Goal: Use online tool/utility: Utilize a website feature to perform a specific function

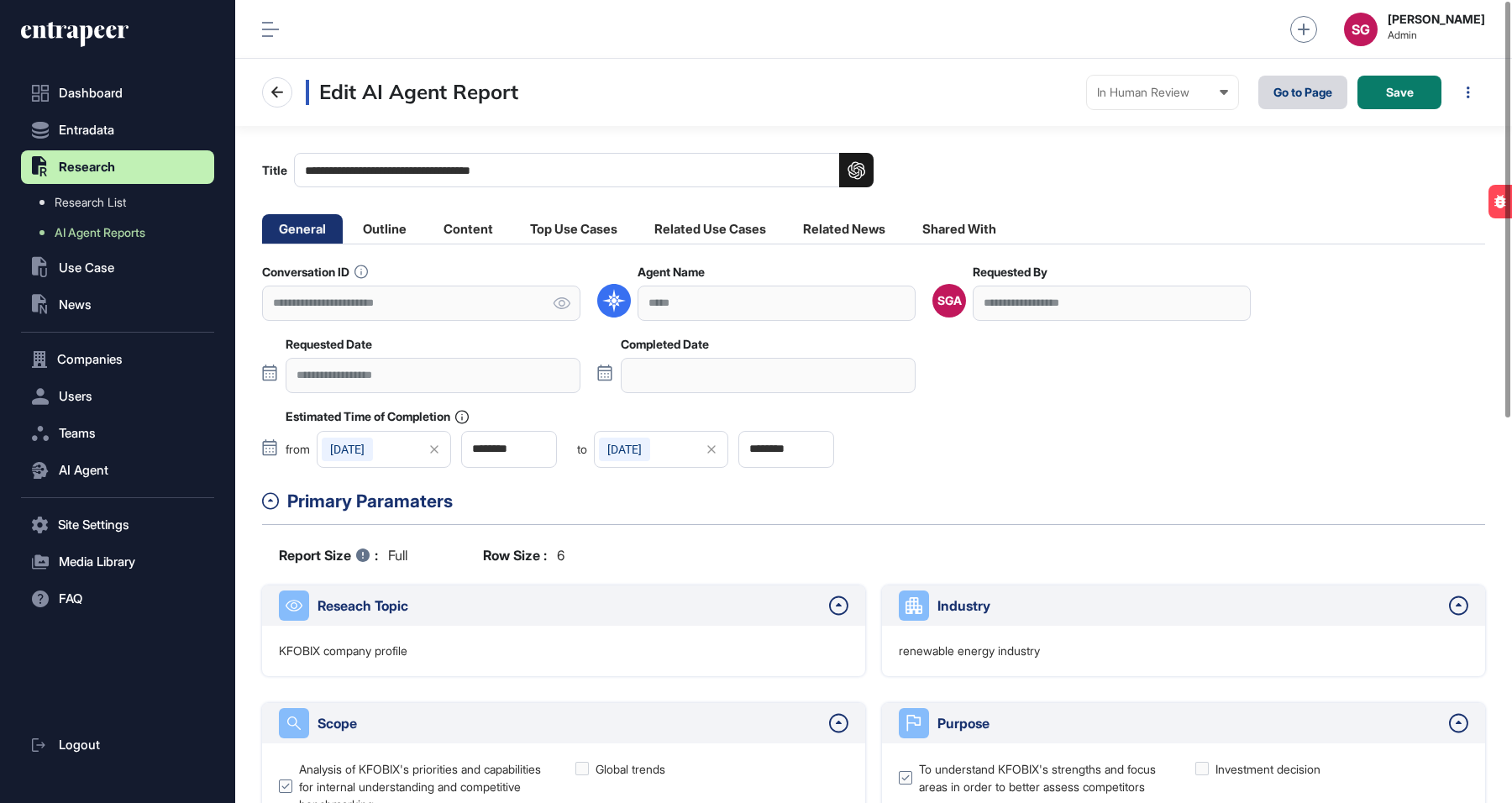
click at [1300, 89] on link "Go to Page" at bounding box center [1302, 92] width 89 height 34
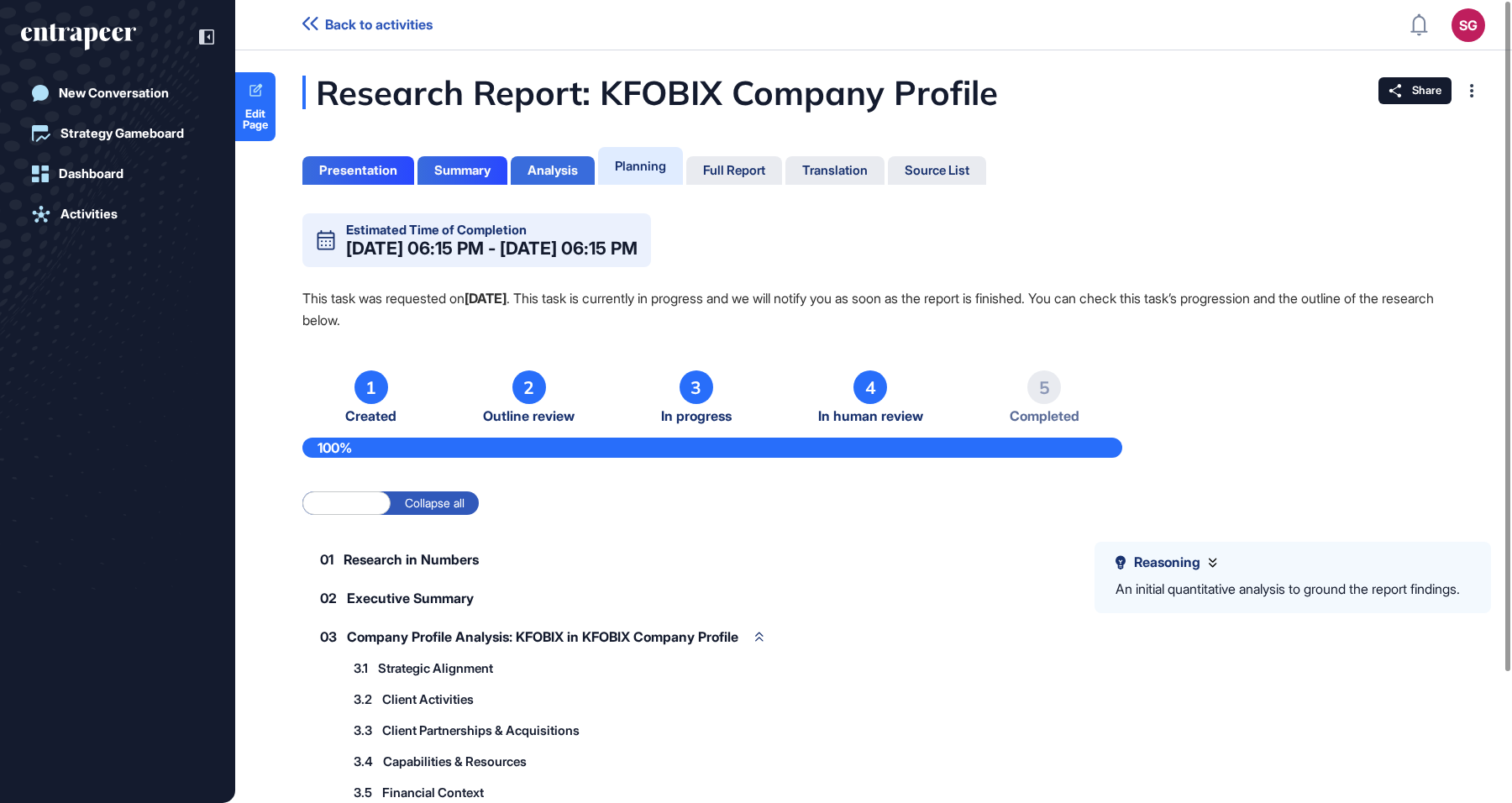
click at [532, 175] on div "Analysis" at bounding box center [553, 171] width 51 height 15
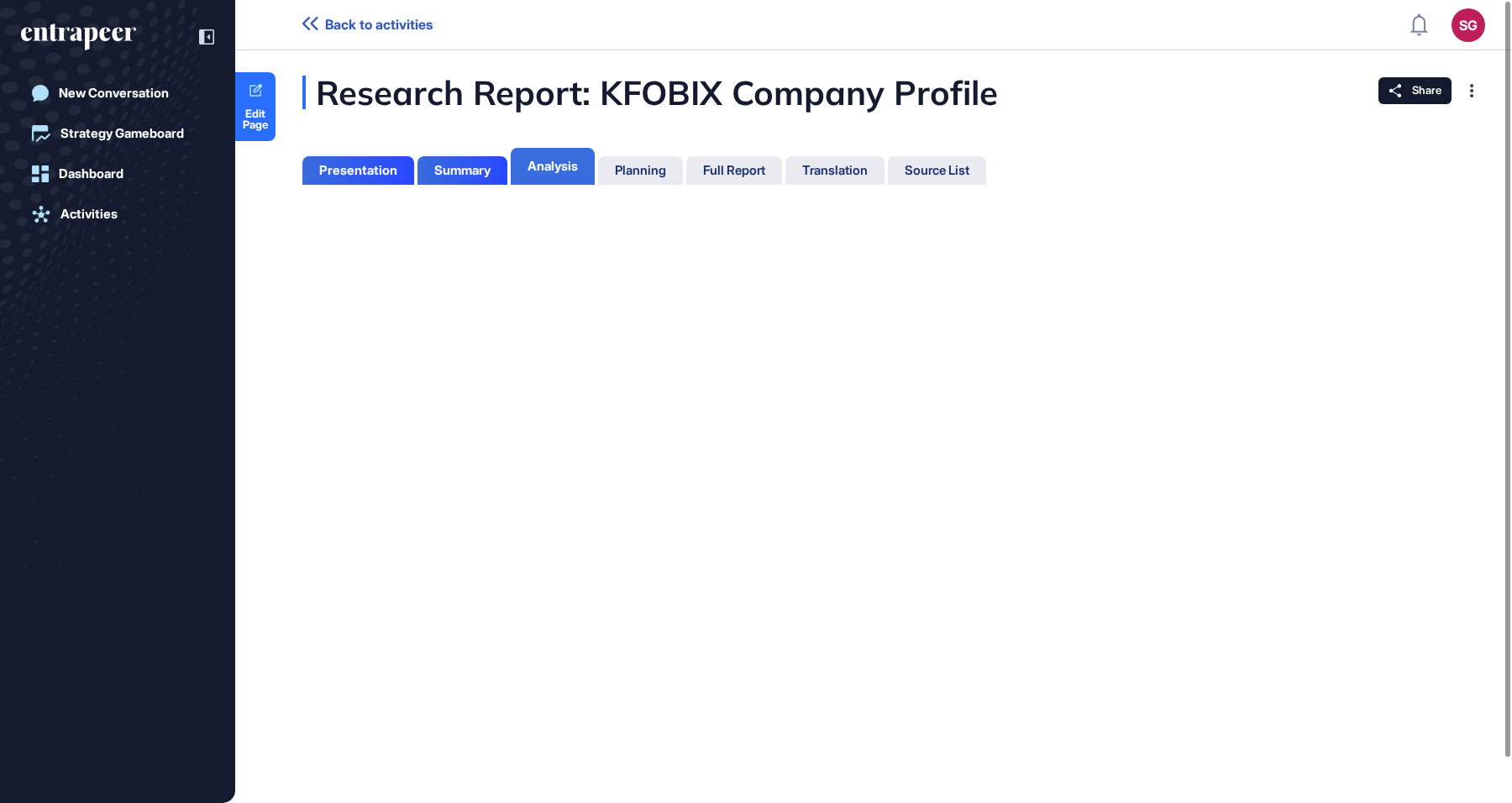
scroll to position [6, 1]
click at [566, 160] on div "Analysis" at bounding box center [553, 166] width 51 height 15
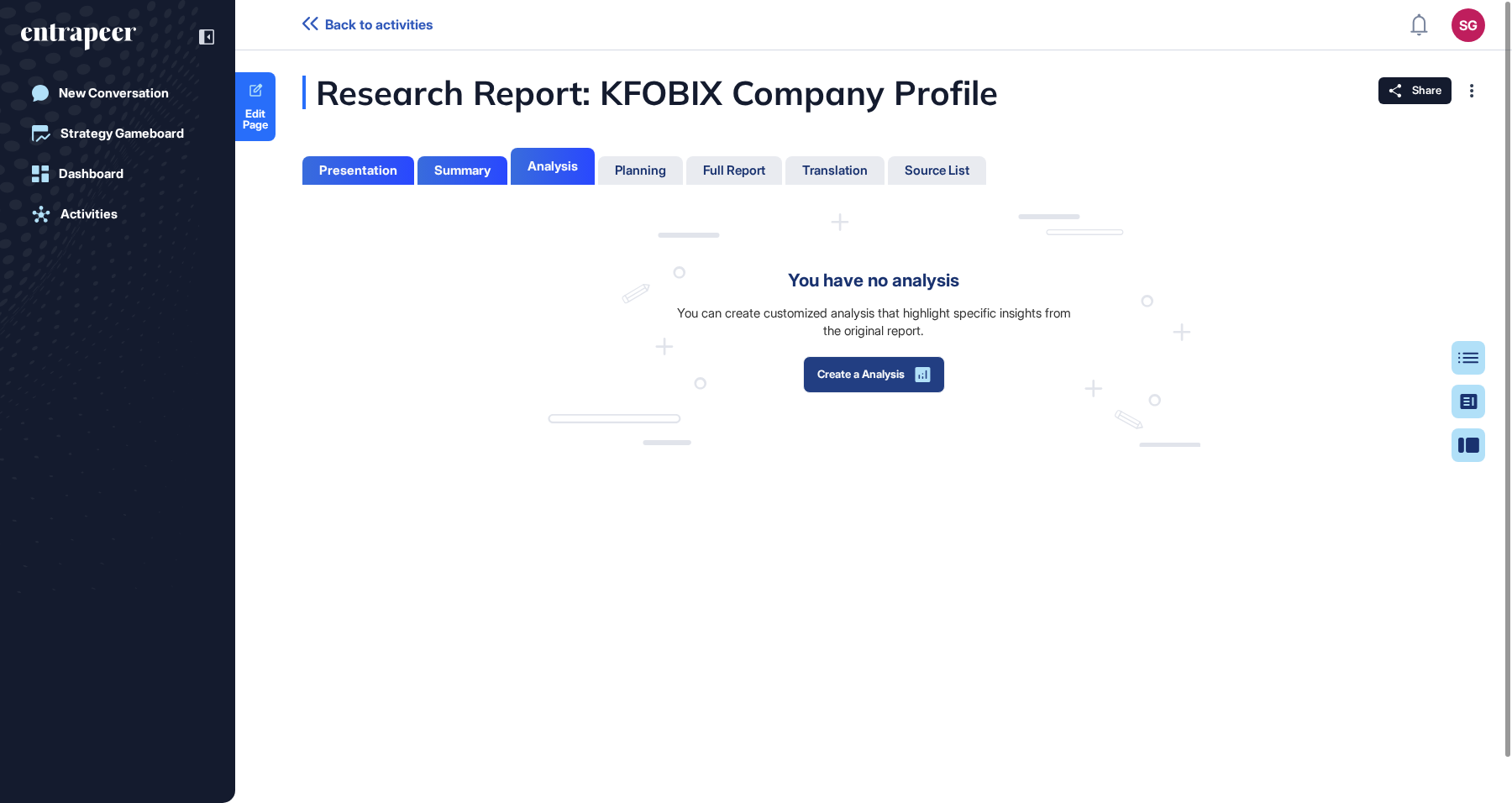
click at [868, 377] on button "Create a Analysis" at bounding box center [874, 374] width 142 height 37
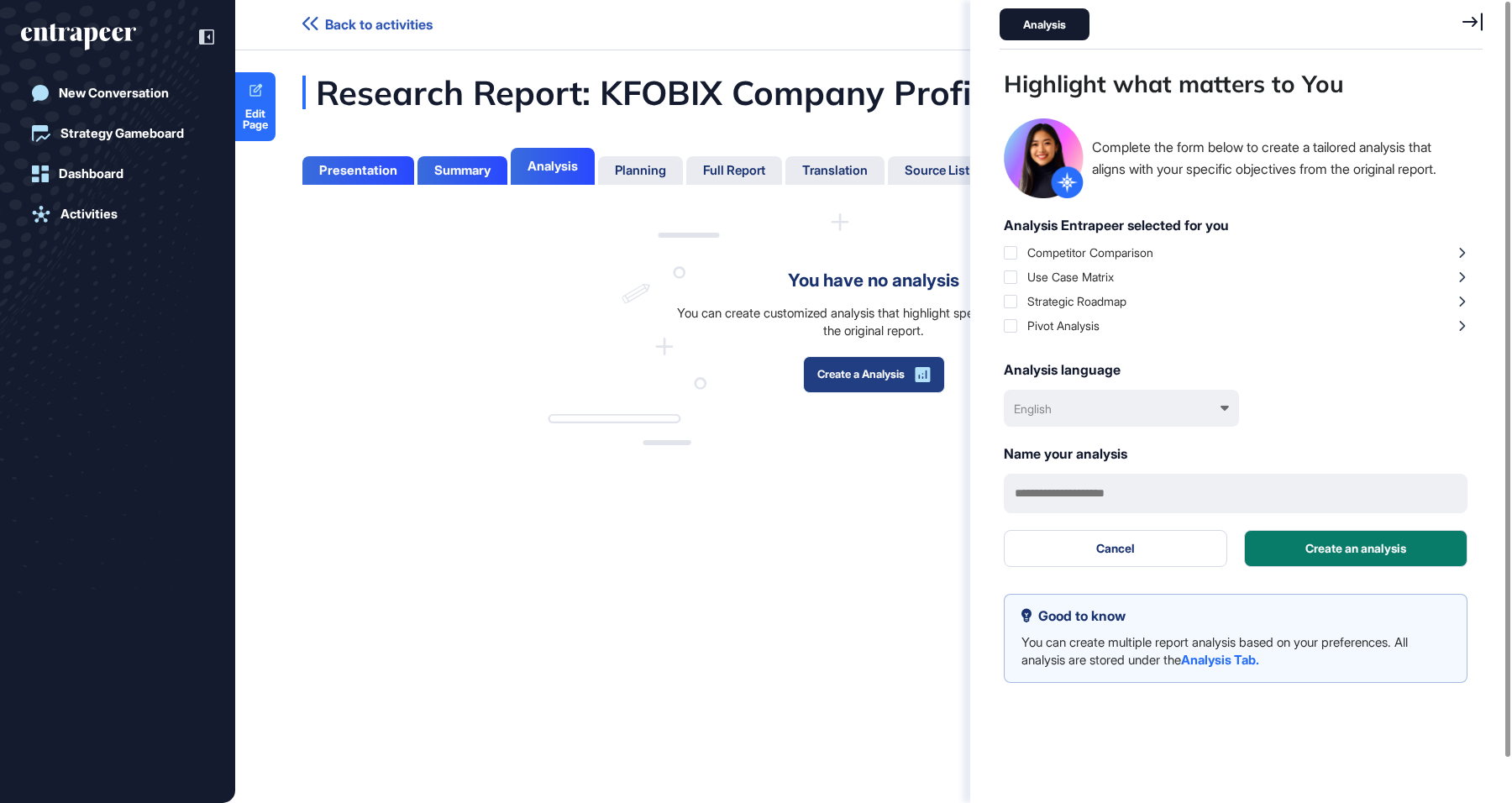
scroll to position [719, 487]
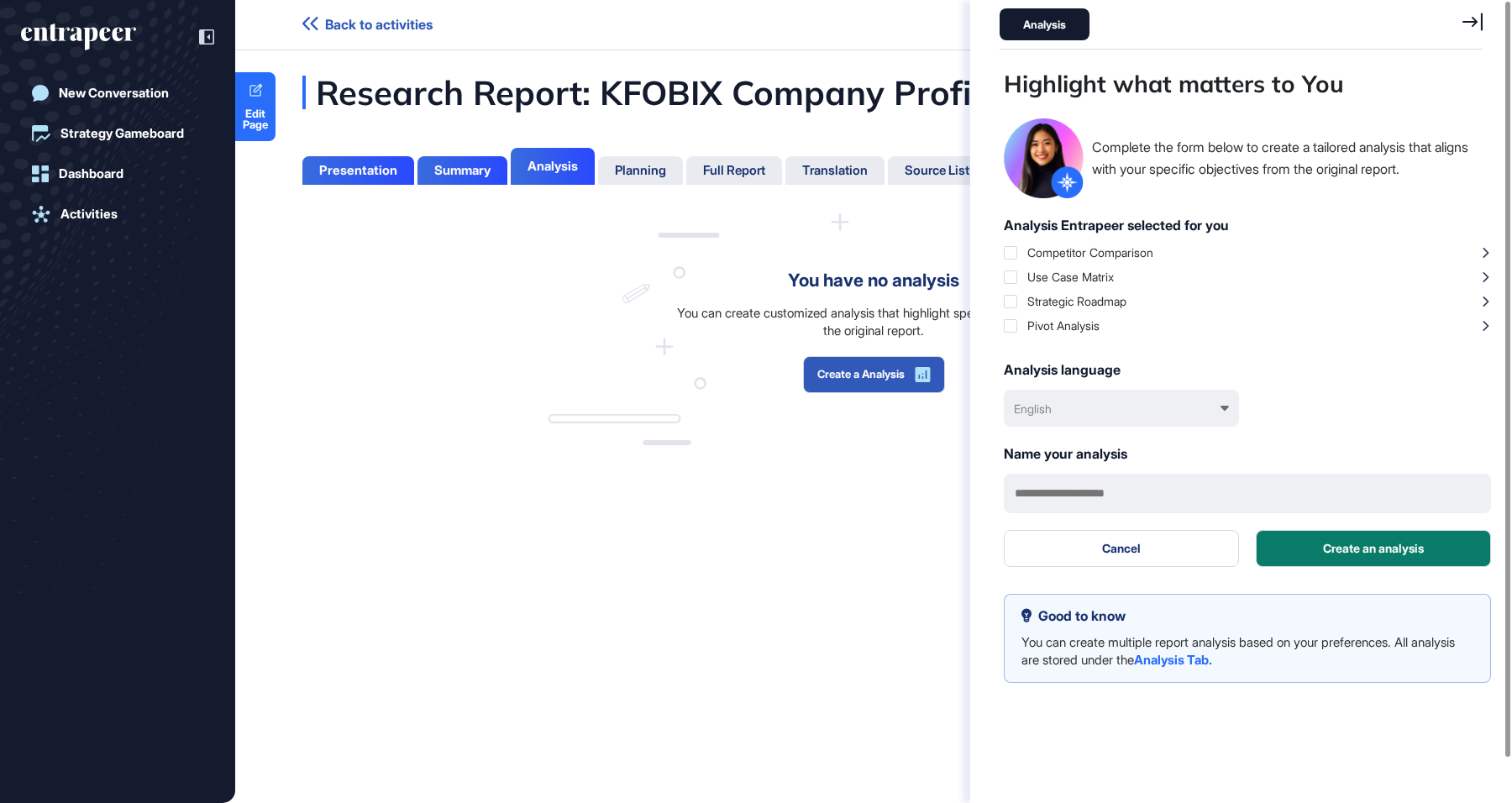
click at [1088, 249] on div "Competitor Comparison" at bounding box center [1090, 252] width 126 height 15
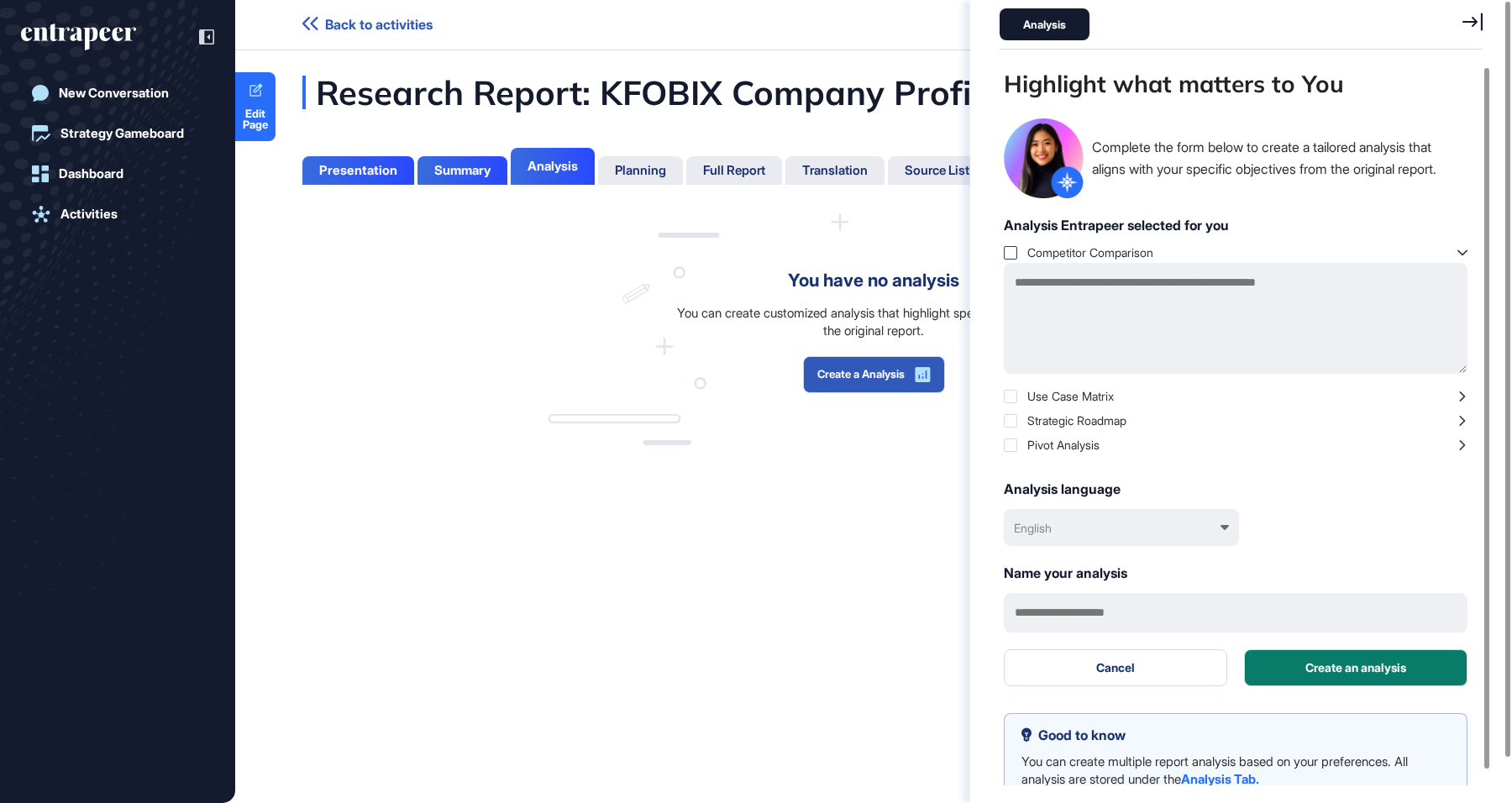
click at [1010, 252] on div at bounding box center [1010, 252] width 14 height 14
click at [1009, 445] on div at bounding box center [1010, 445] width 14 height 14
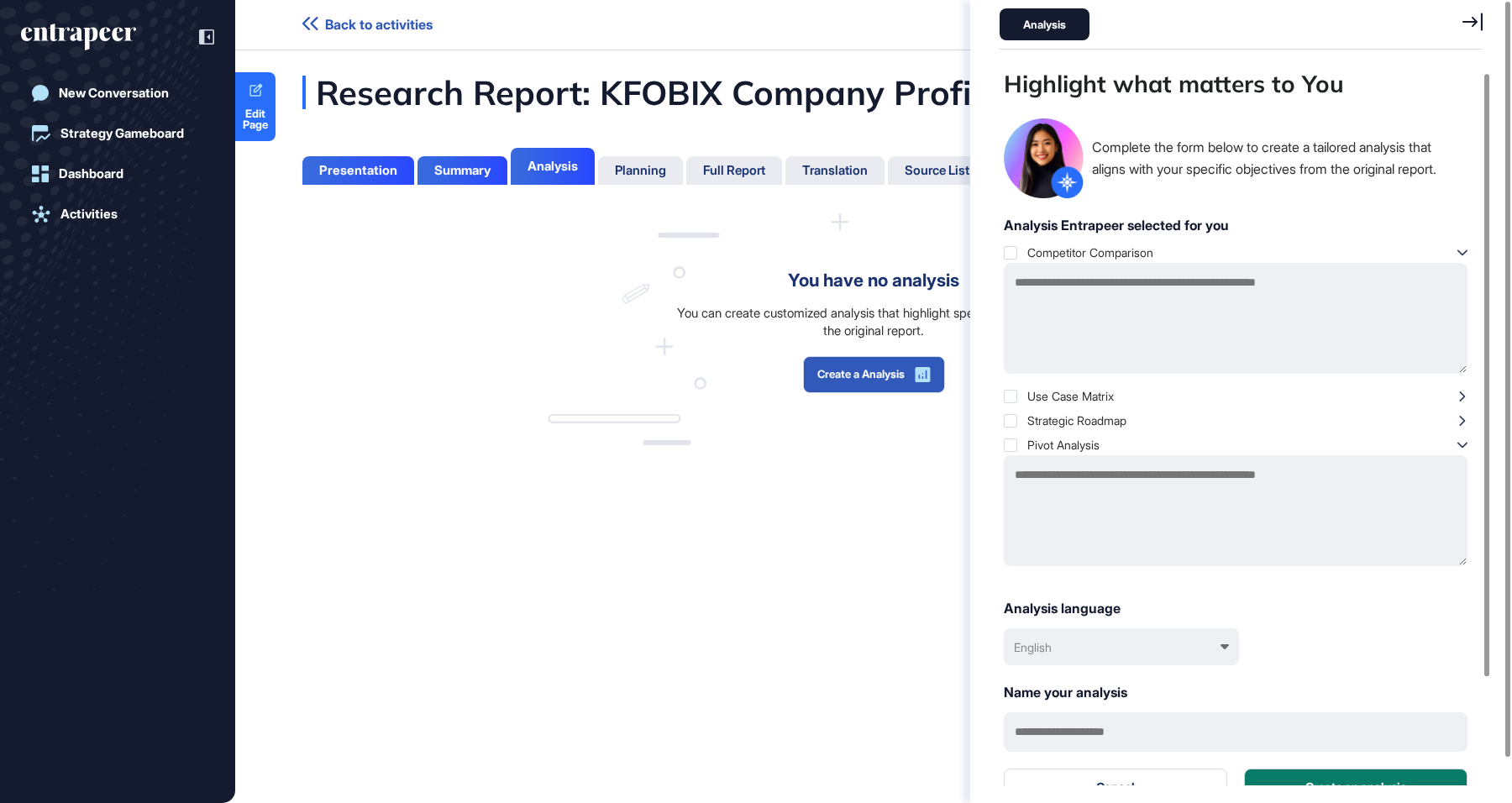
scroll to position [134, 0]
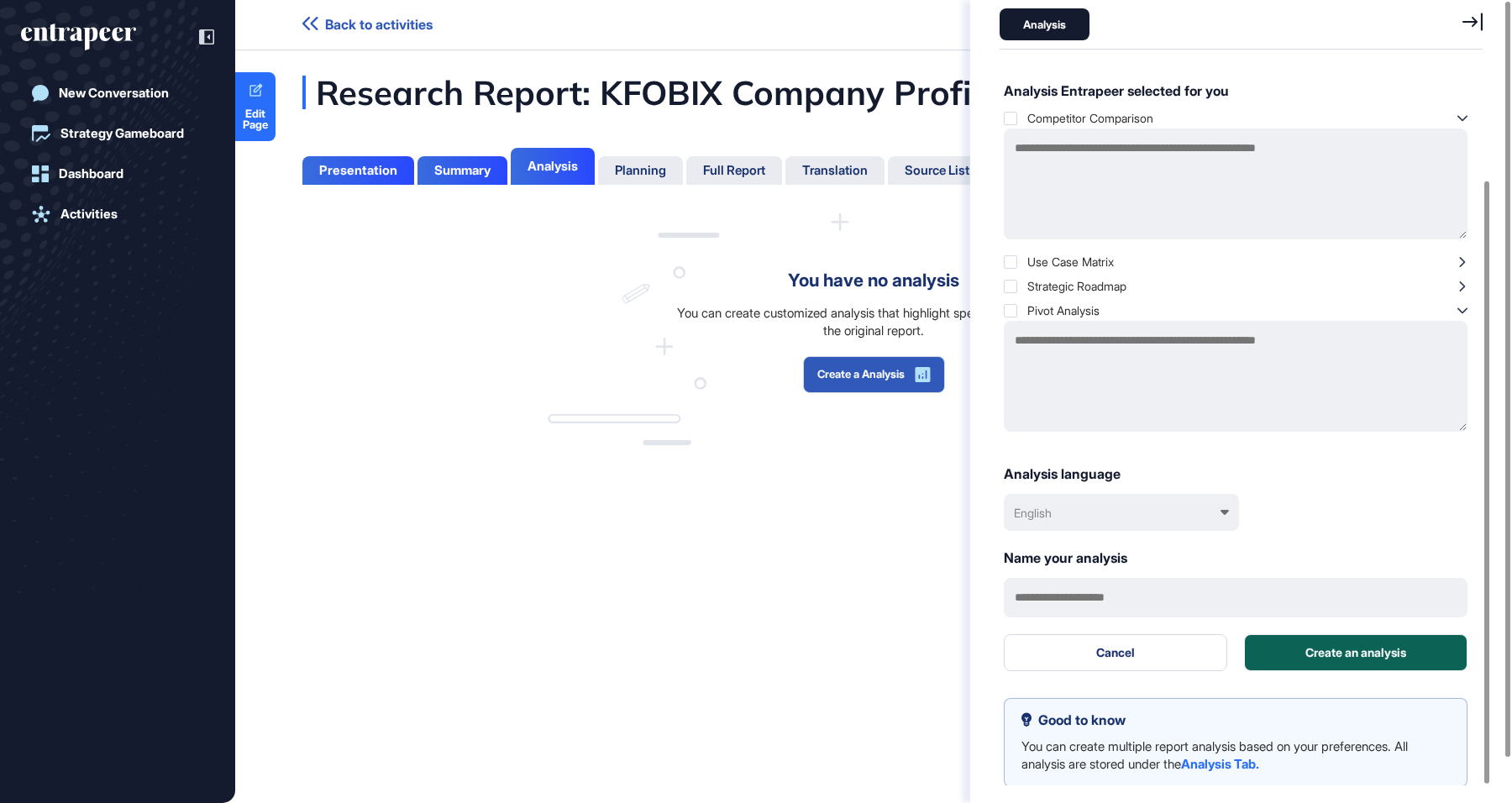
click at [1353, 658] on button "Create an analysis" at bounding box center [1356, 652] width 223 height 37
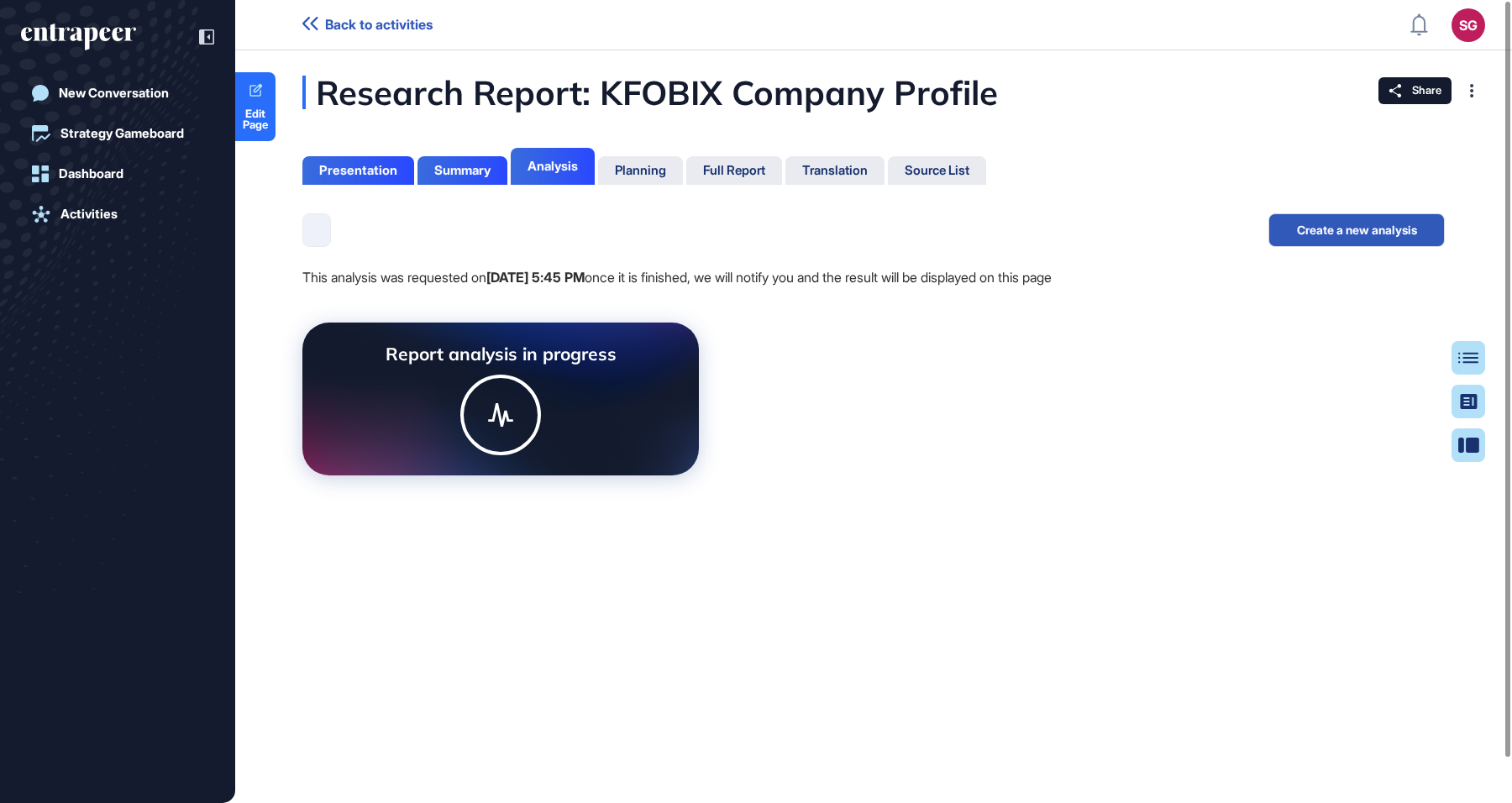
scroll to position [719, 5]
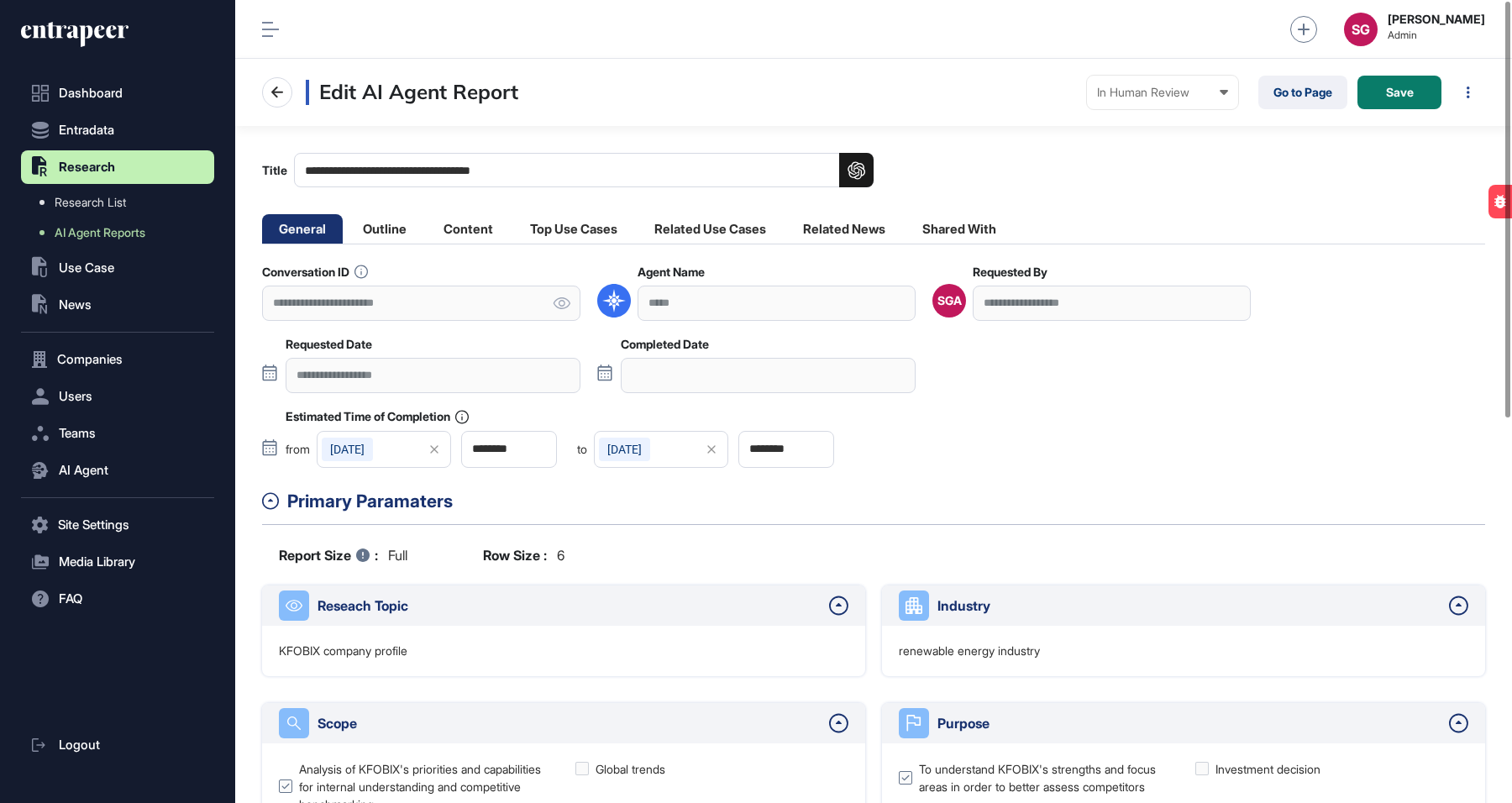
scroll to position [803, 1277]
click at [1292, 94] on link "Go to Page" at bounding box center [1302, 92] width 89 height 34
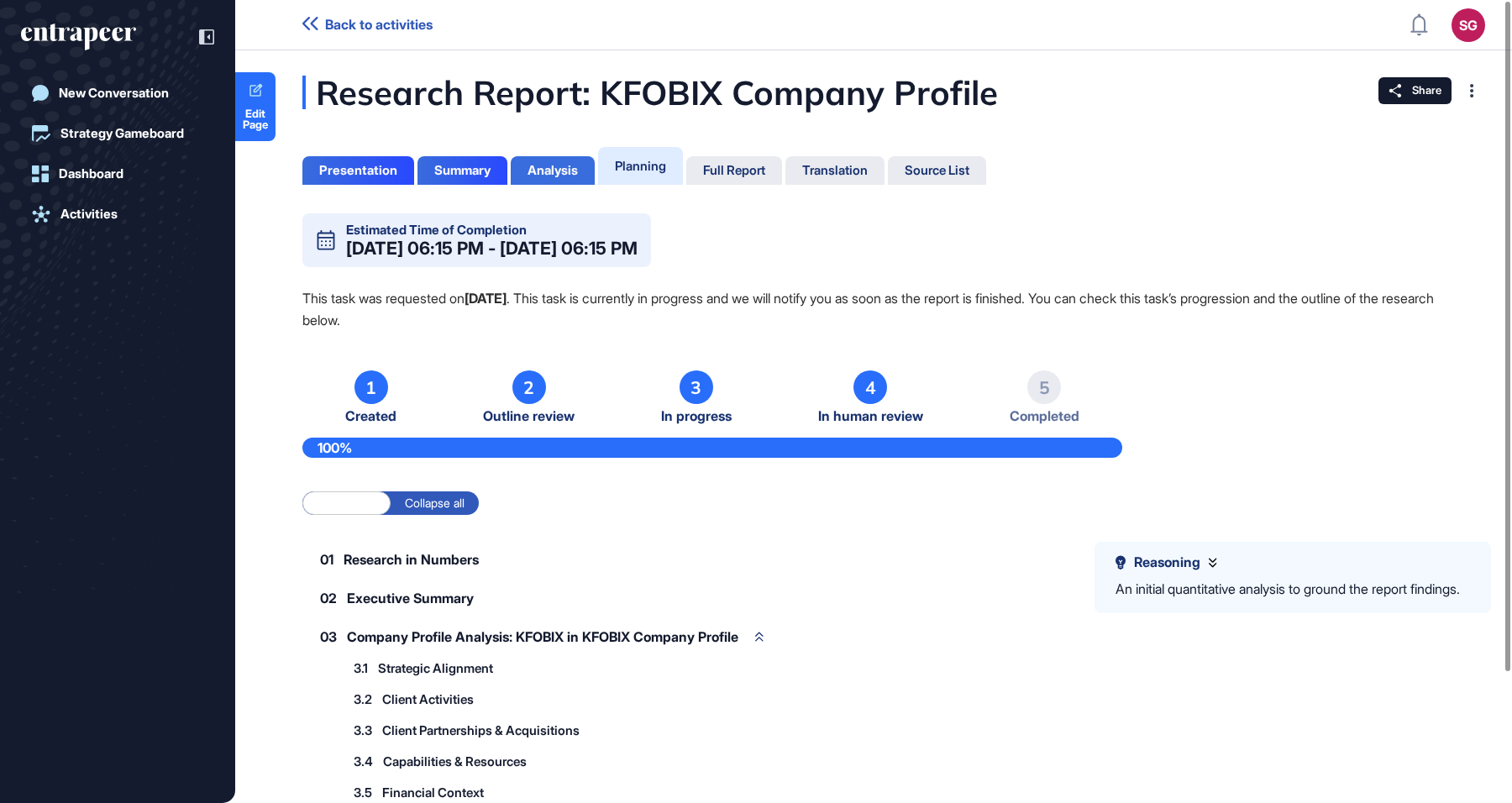
click at [555, 175] on div "Analysis" at bounding box center [553, 171] width 51 height 15
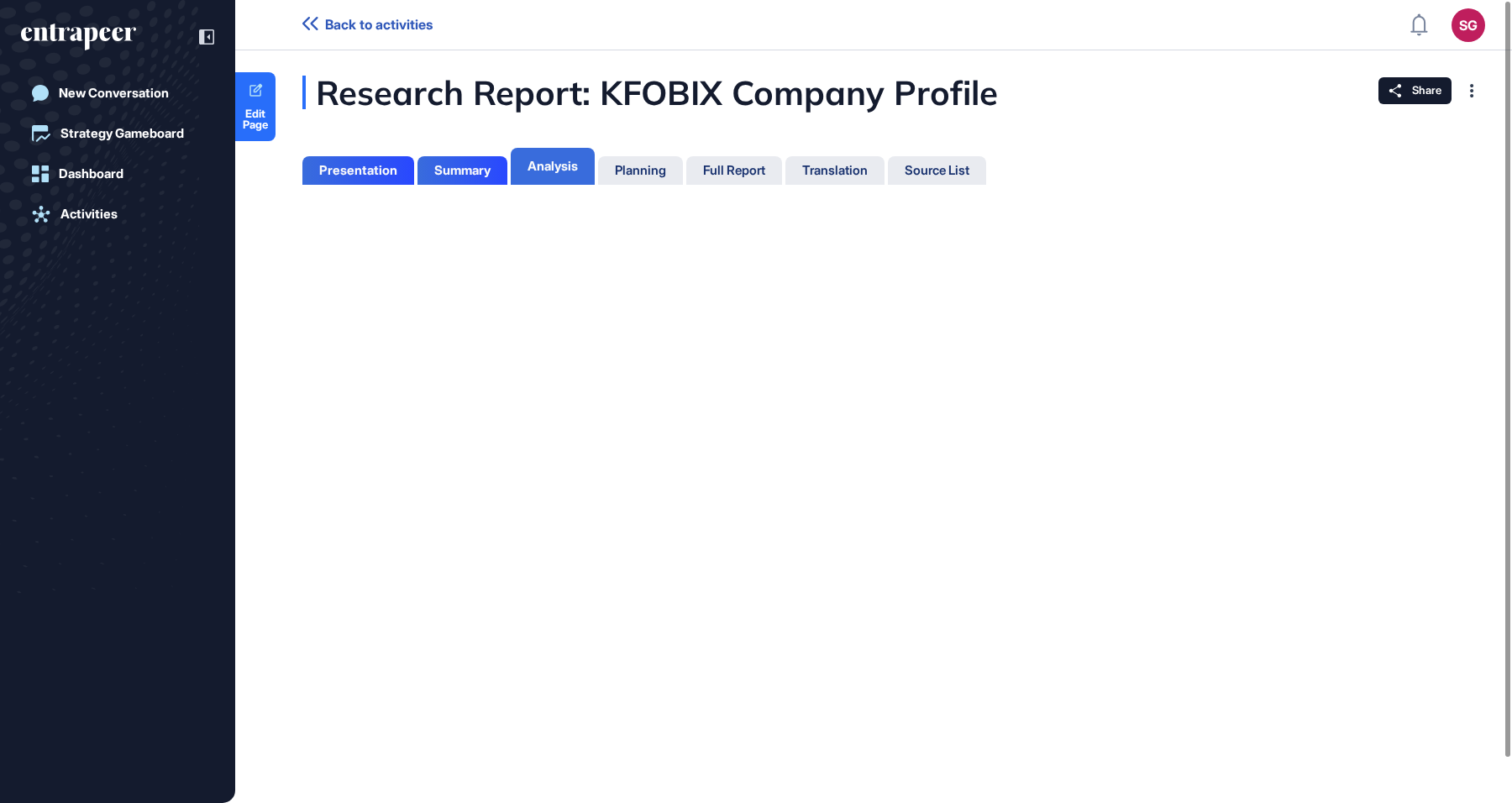
scroll to position [6, 1]
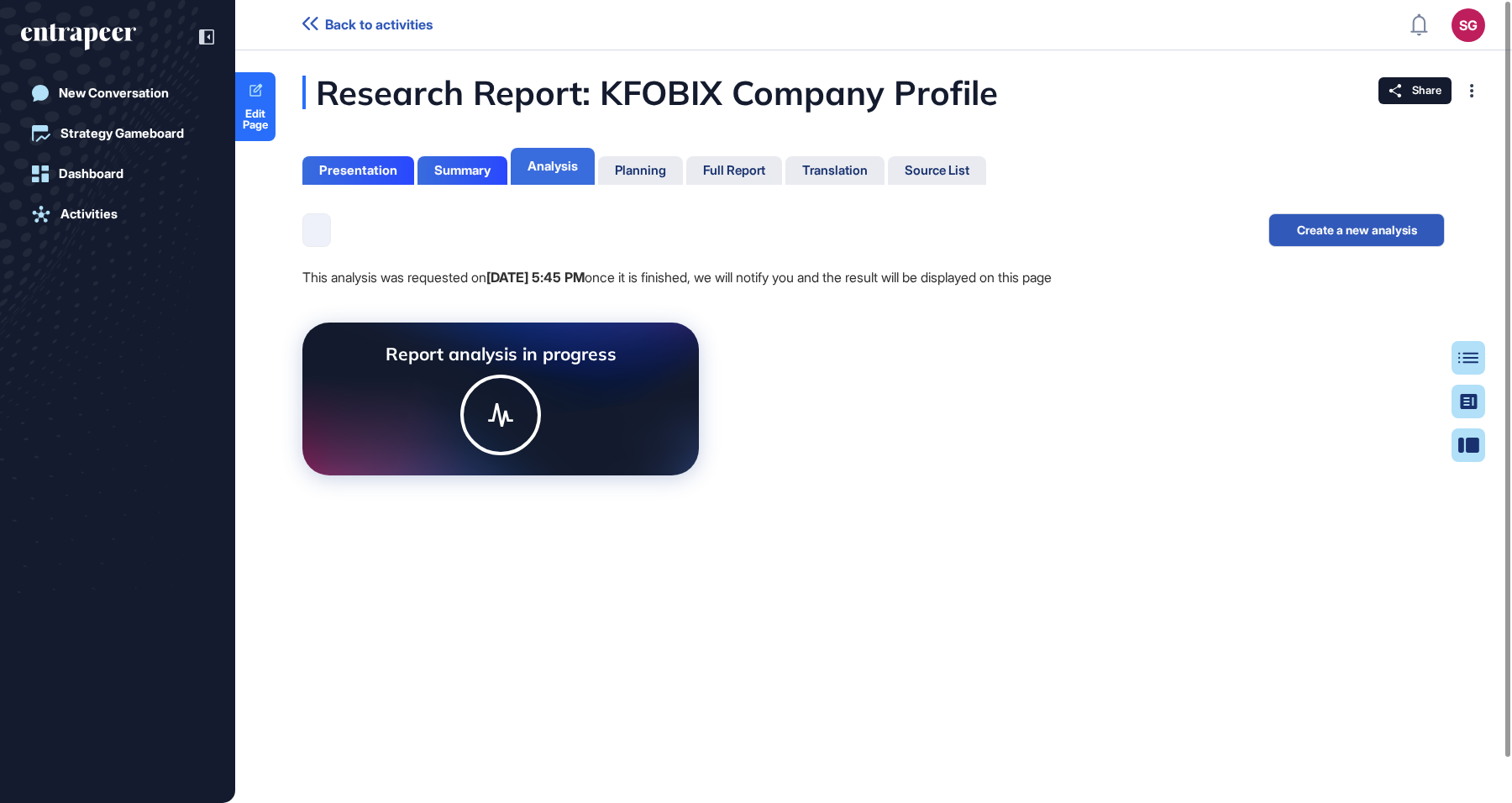
scroll to position [719, 5]
click at [434, 355] on div "Report analysis in progress" at bounding box center [501, 354] width 344 height 22
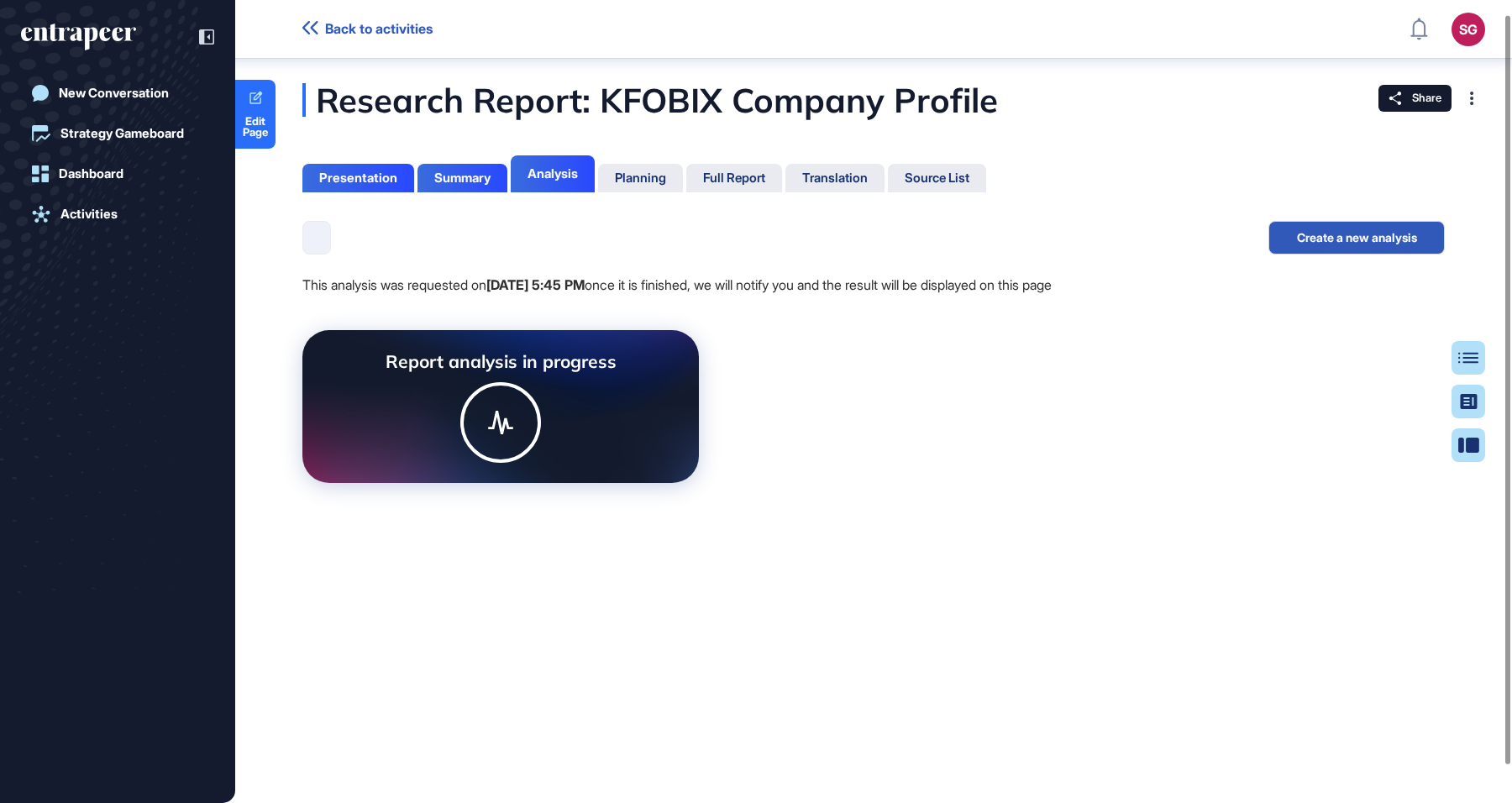
scroll to position [0, 0]
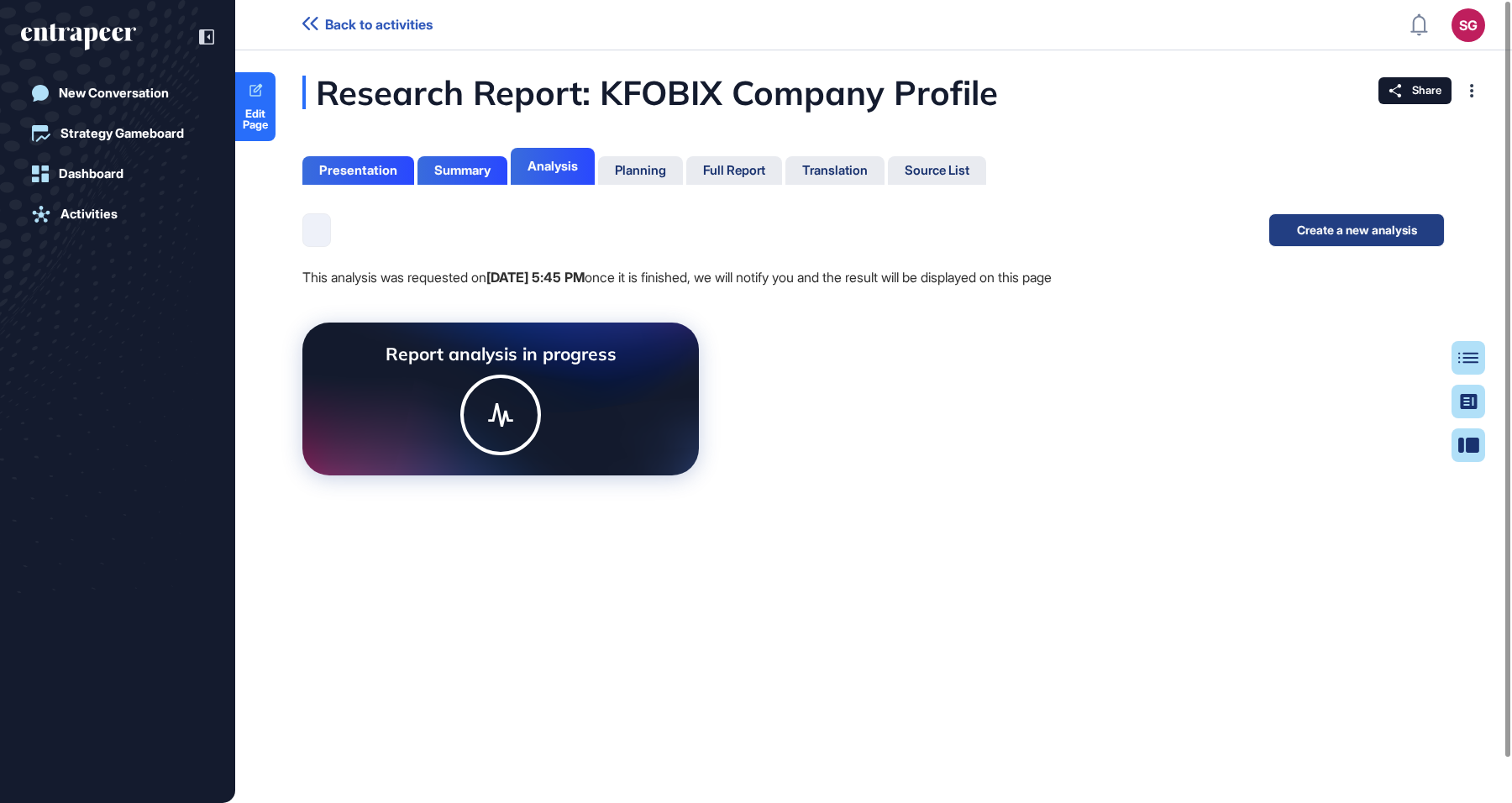
click at [1349, 229] on button "Create a new analysis" at bounding box center [1357, 230] width 176 height 34
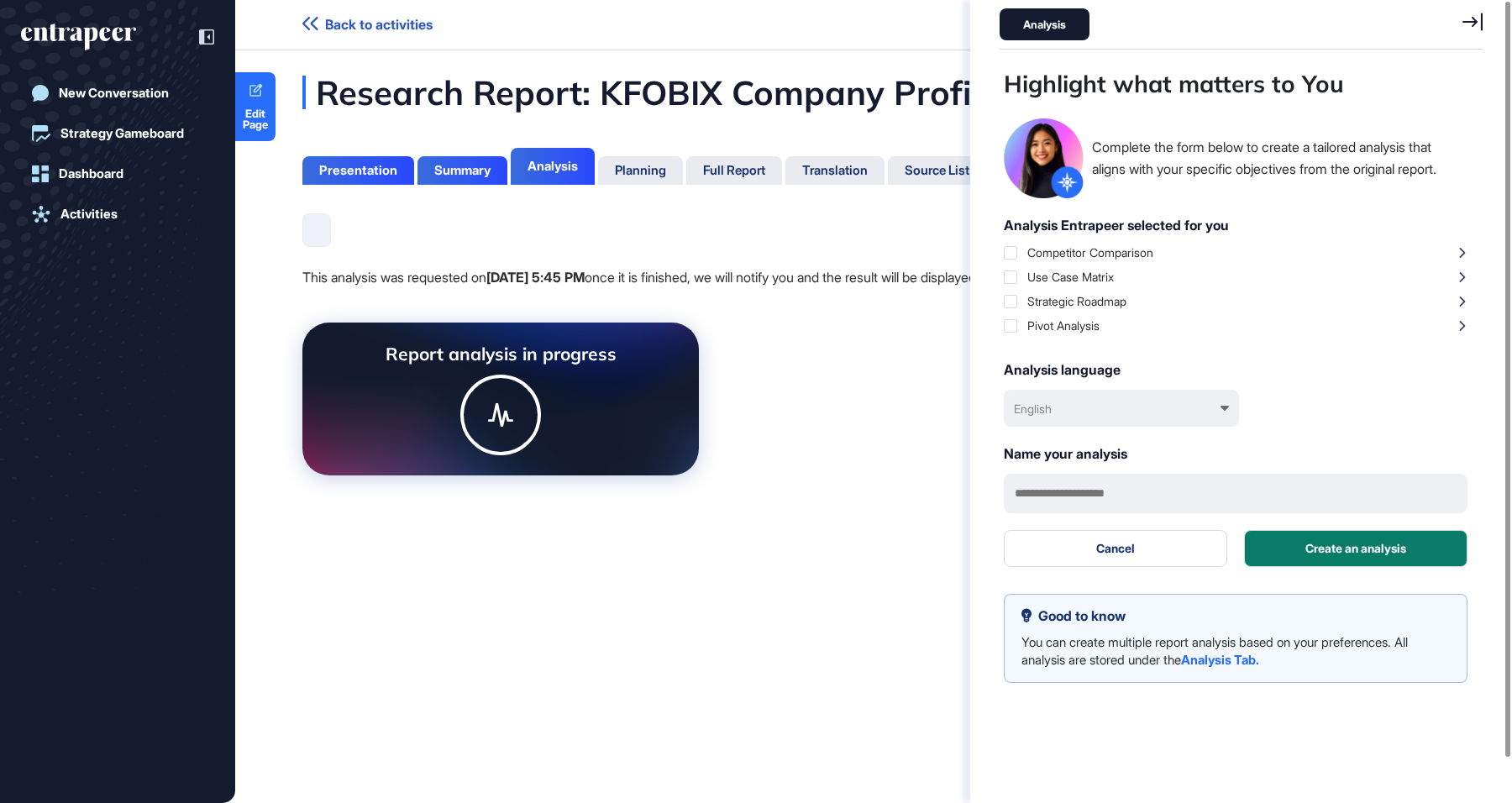
scroll to position [719, 487]
click at [1089, 257] on div "Competitor Comparison" at bounding box center [1090, 252] width 126 height 15
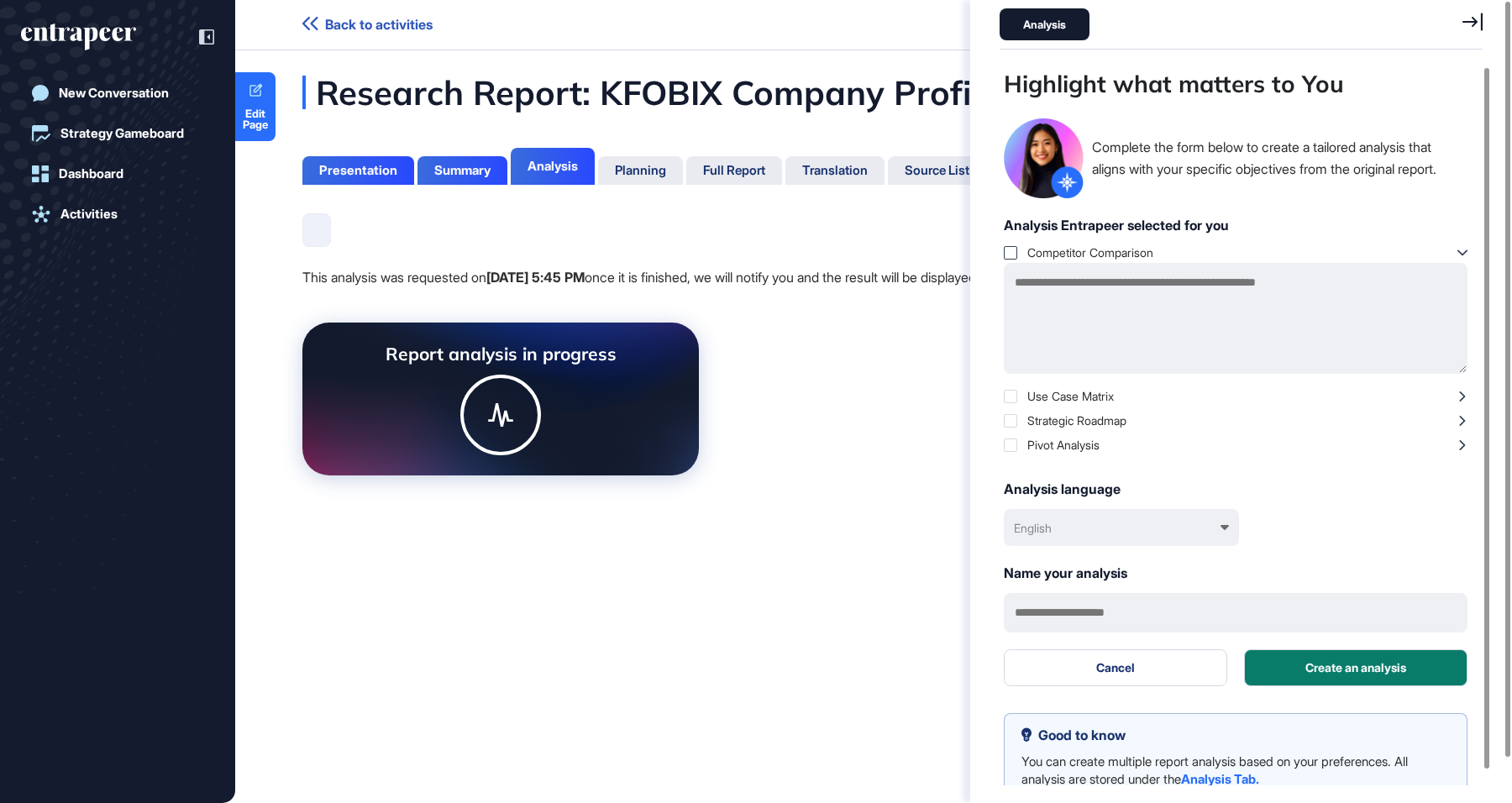
click at [1014, 254] on div at bounding box center [1010, 252] width 14 height 14
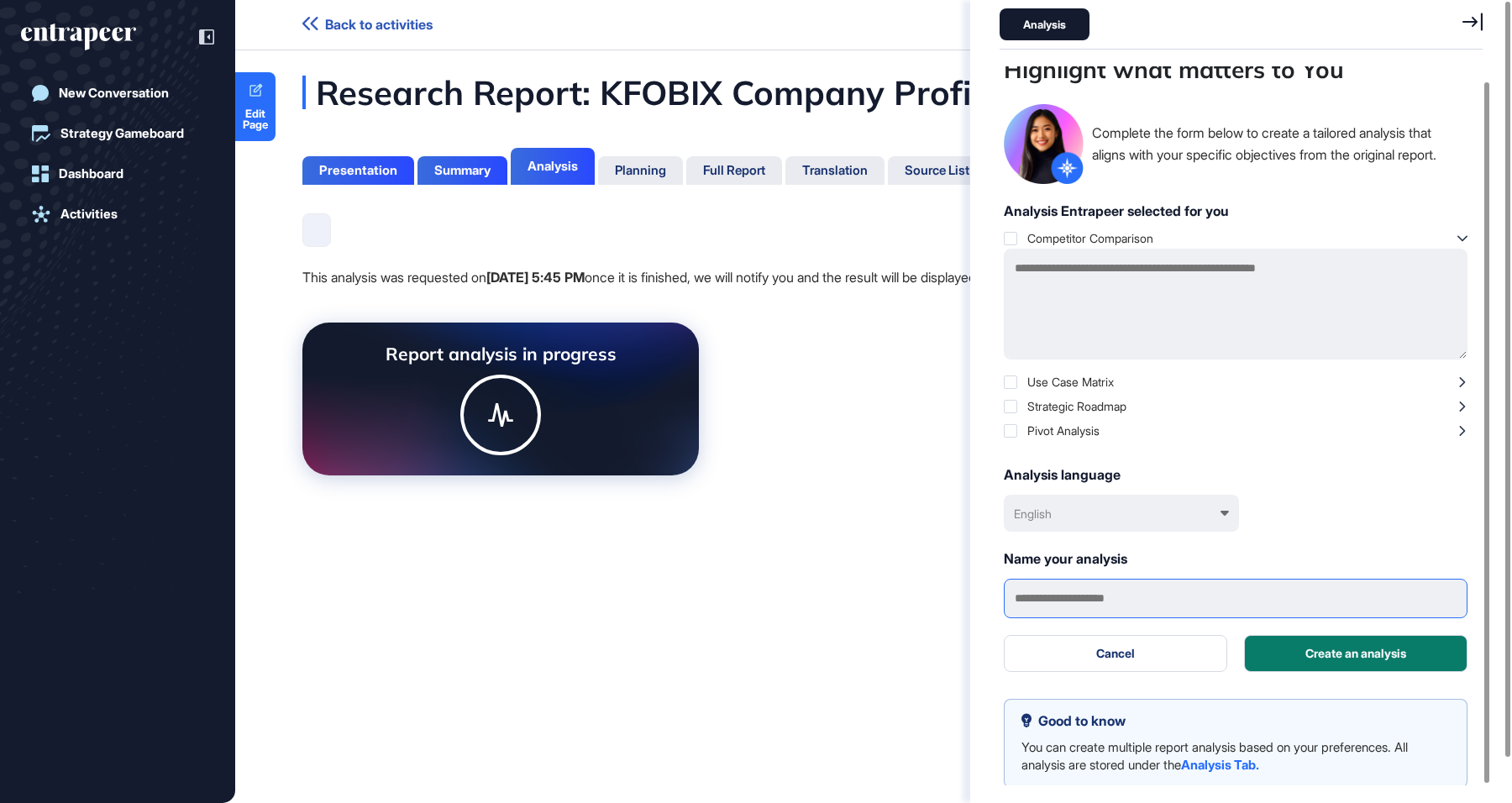
scroll to position [15, 0]
click at [1360, 651] on button "Create an analysis" at bounding box center [1356, 652] width 223 height 37
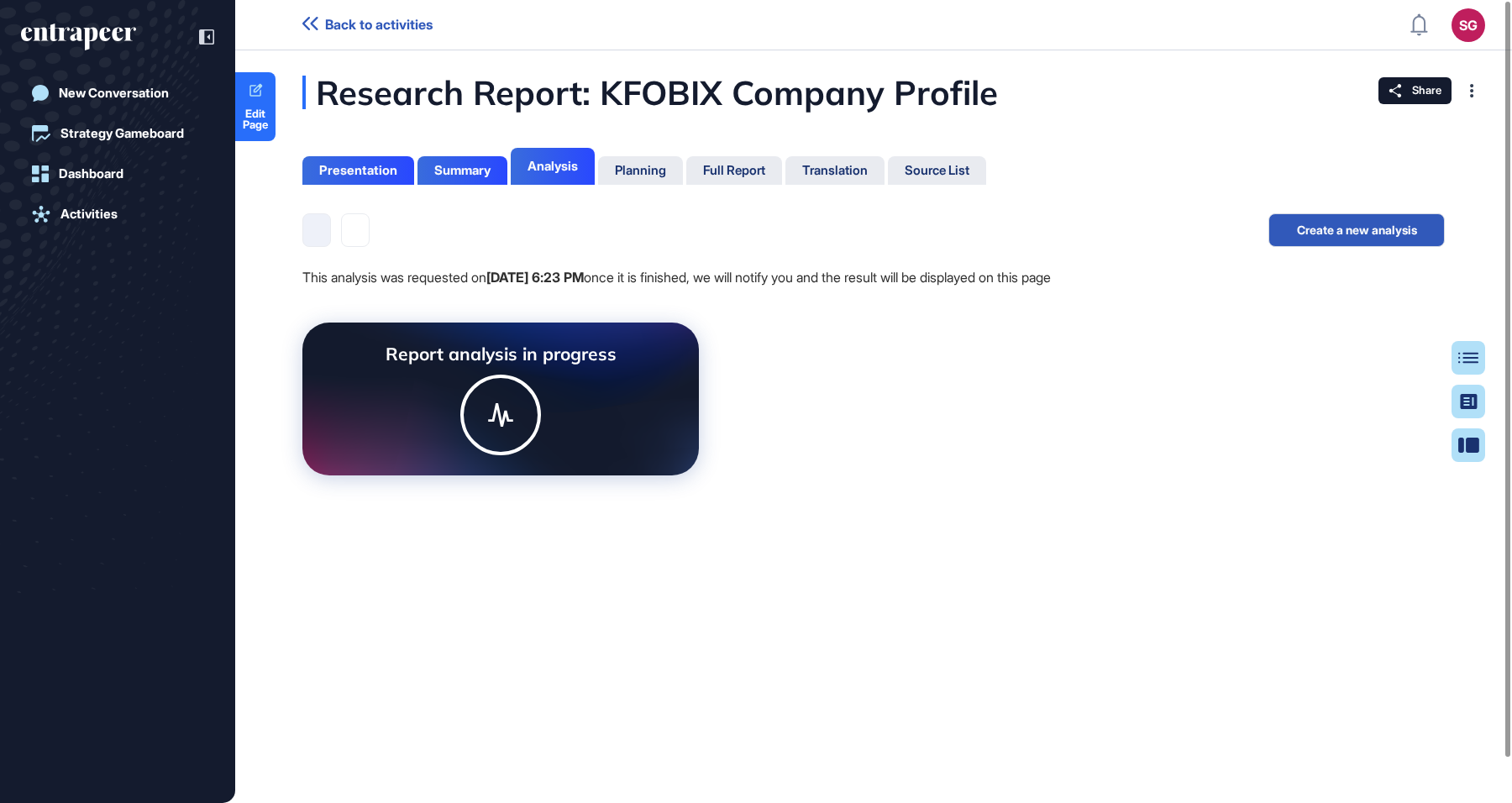
scroll to position [6, 1]
click at [358, 219] on button at bounding box center [355, 230] width 28 height 34
click at [318, 234] on button at bounding box center [316, 230] width 28 height 34
click at [351, 231] on button at bounding box center [355, 230] width 28 height 34
